Goal: Find contact information: Find contact information

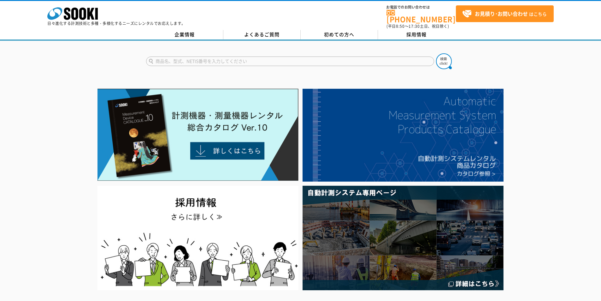
click at [173, 31] on link "企業情報" at bounding box center [184, 34] width 77 height 9
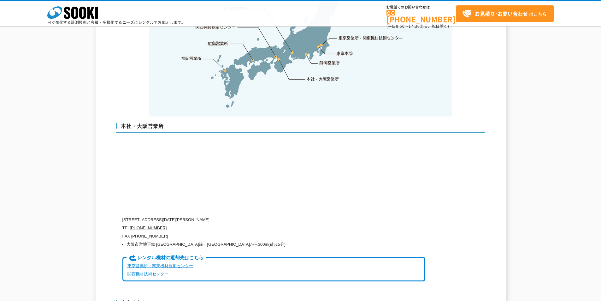
scroll to position [1515, 0]
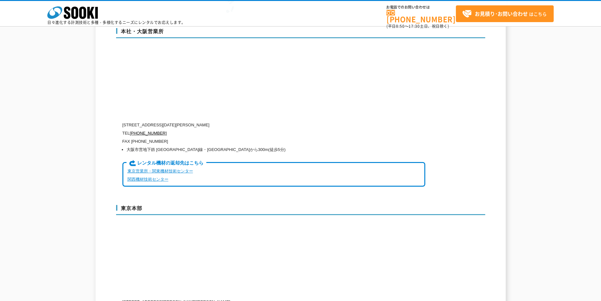
click at [142, 169] on link "東京営業所・関東機材技術センター" at bounding box center [161, 171] width 66 height 5
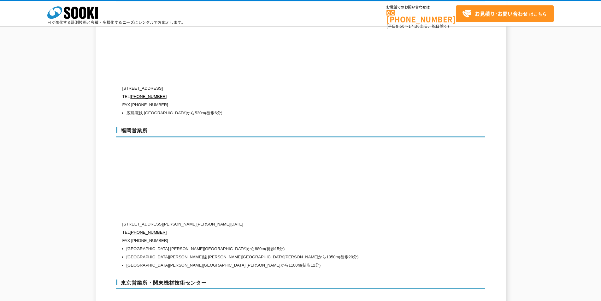
scroll to position [2667, 0]
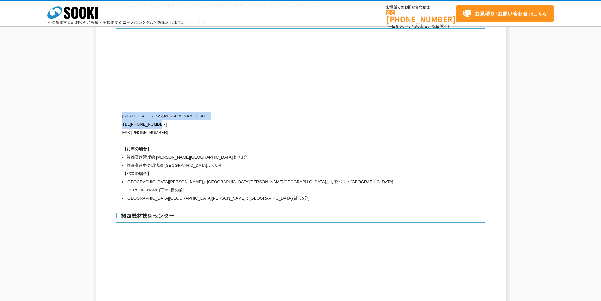
drag, startPoint x: 122, startPoint y: 103, endPoint x: 170, endPoint y: 112, distance: 49.2
click at [170, 112] on div "[STREET_ADDRESS][PERSON_NAME][DATE] [PHONE_NUMBER] FAX [PHONE_NUMBER] 【お車の場合】 首…" at bounding box center [273, 157] width 303 height 90
copy div "[STREET_ADDRESS][PERSON_NAME][DATE] [PHONE_NUMBER]"
